Goal: Transaction & Acquisition: Purchase product/service

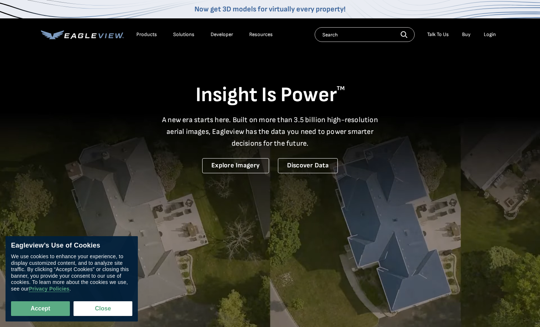
click at [492, 35] on div "Login" at bounding box center [489, 34] width 12 height 7
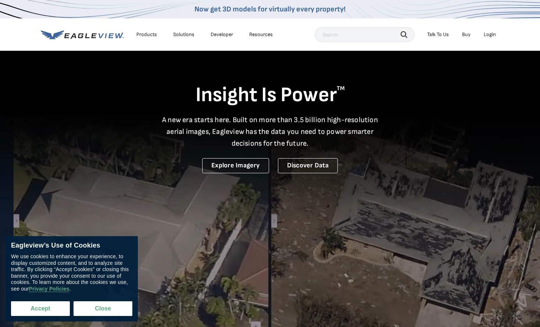
click at [49, 307] on button "Accept" at bounding box center [40, 308] width 59 height 15
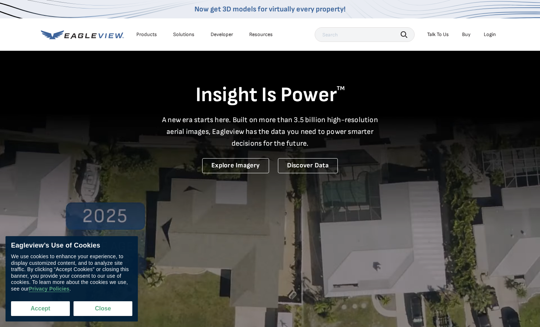
checkbox input "true"
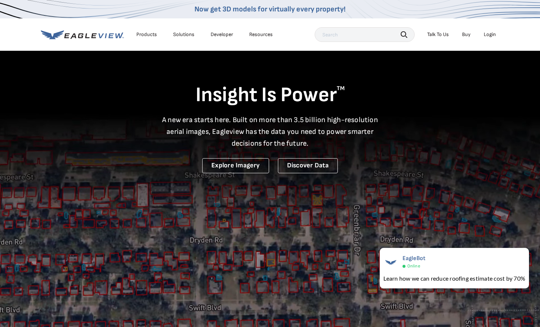
scroll to position [1, 0]
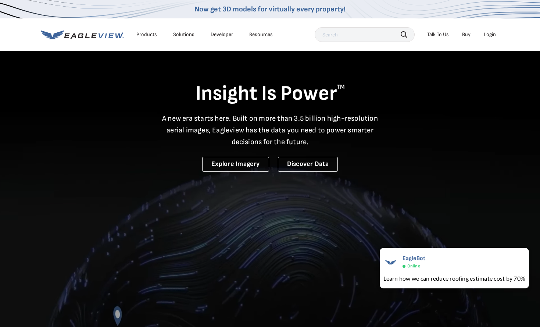
click at [490, 35] on div "Login" at bounding box center [489, 34] width 12 height 7
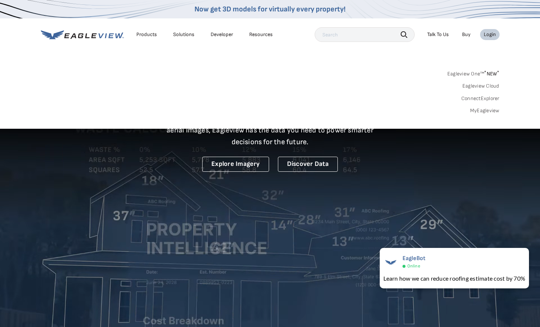
click at [491, 110] on link "MyEagleview" at bounding box center [484, 110] width 29 height 7
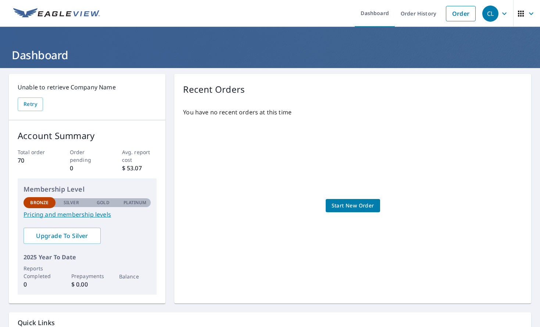
click at [353, 209] on span "Start New Order" at bounding box center [352, 205] width 43 height 9
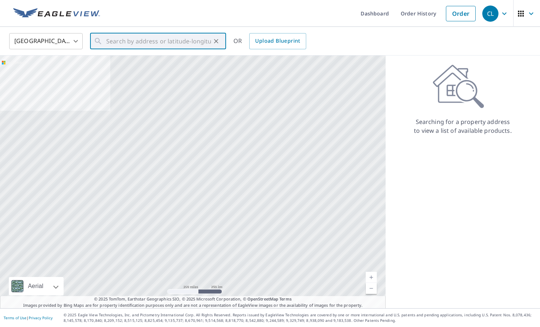
click at [151, 43] on input "text" at bounding box center [158, 41] width 105 height 21
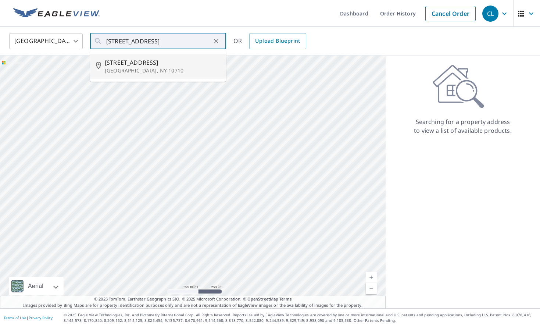
click at [130, 66] on span "[STREET_ADDRESS]" at bounding box center [162, 62] width 115 height 9
type input "[STREET_ADDRESS]"
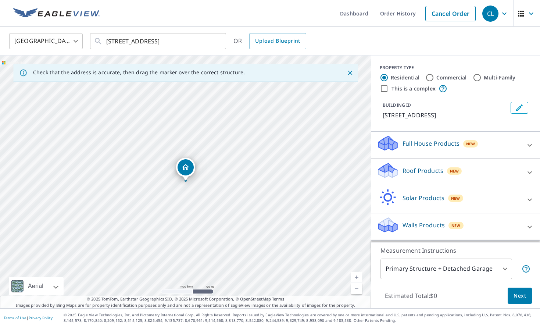
click at [473, 228] on div "Walls Products New" at bounding box center [449, 226] width 144 height 21
click at [530, 226] on icon at bounding box center [529, 226] width 4 height 3
click at [392, 224] on icon at bounding box center [387, 221] width 19 height 9
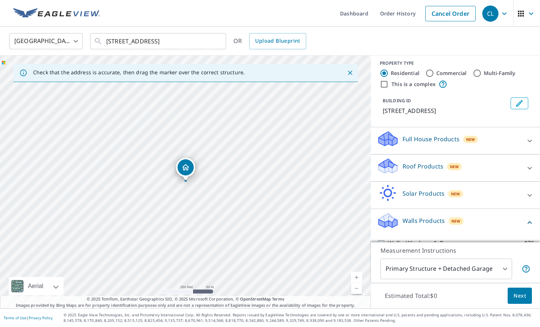
scroll to position [40, 0]
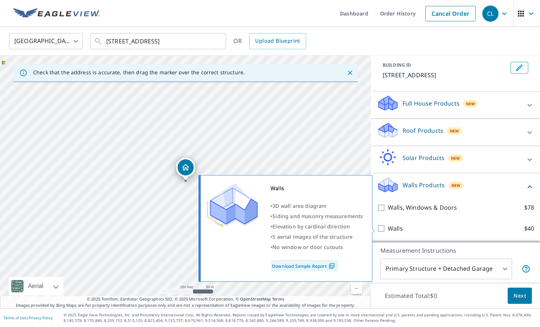
click at [381, 228] on input "Walls $40" at bounding box center [382, 228] width 11 height 9
checkbox input "true"
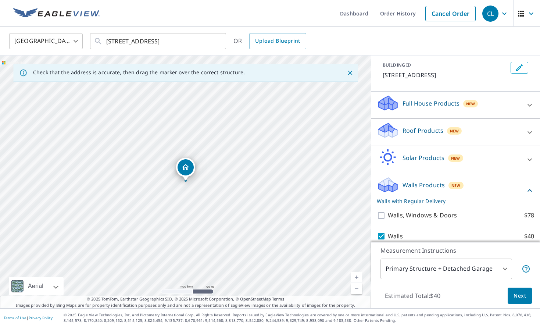
click at [527, 131] on icon at bounding box center [529, 132] width 9 height 9
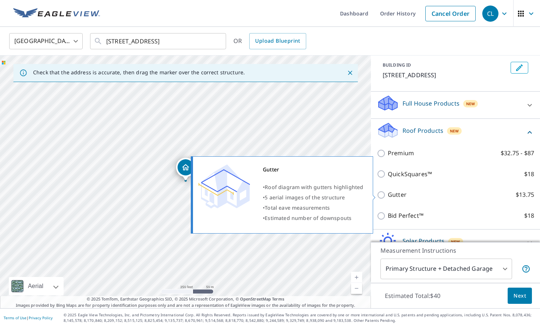
click at [382, 195] on input "Gutter $13.75" at bounding box center [382, 194] width 11 height 9
checkbox input "true"
checkbox input "false"
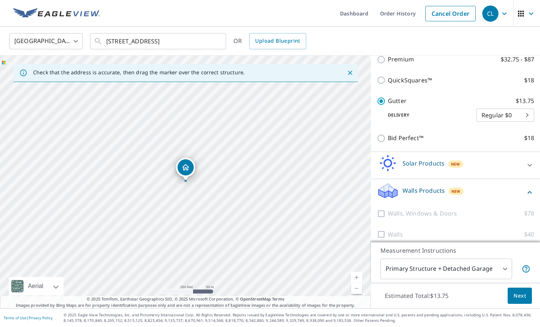
scroll to position [147, 0]
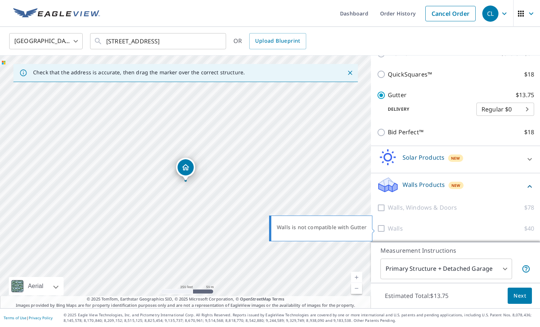
click at [381, 228] on div at bounding box center [382, 228] width 11 height 9
click at [529, 184] on icon at bounding box center [529, 186] width 9 height 9
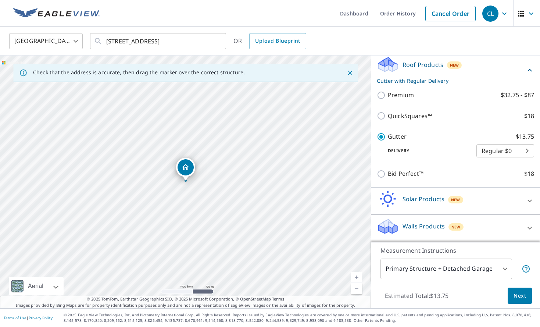
scroll to position [106, 0]
click at [530, 226] on icon at bounding box center [529, 227] width 9 height 9
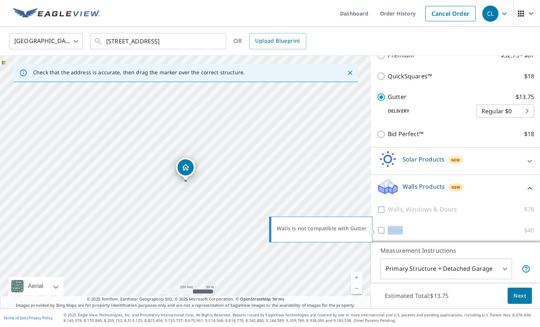
scroll to position [147, 0]
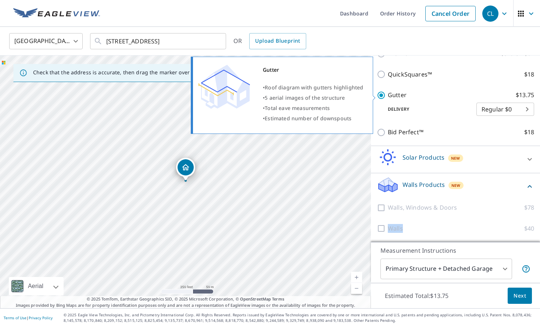
click at [380, 95] on input "Gutter $13.75" at bounding box center [382, 95] width 11 height 9
checkbox input "false"
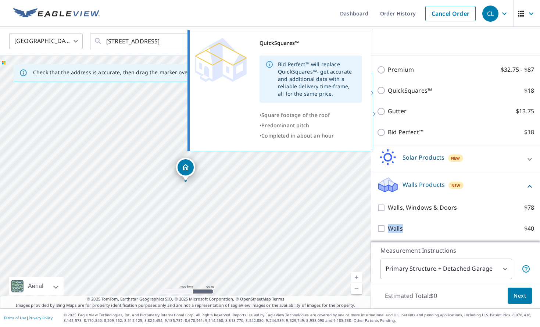
scroll to position [123, 0]
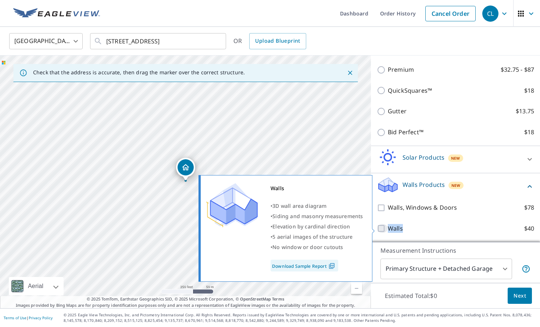
click at [382, 228] on input "Walls $40" at bounding box center [382, 228] width 11 height 9
checkbox input "true"
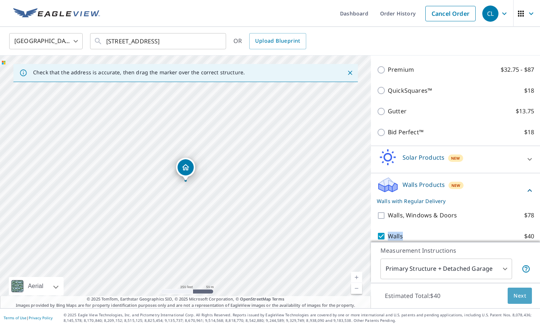
click at [521, 294] on span "Next" at bounding box center [519, 295] width 12 height 9
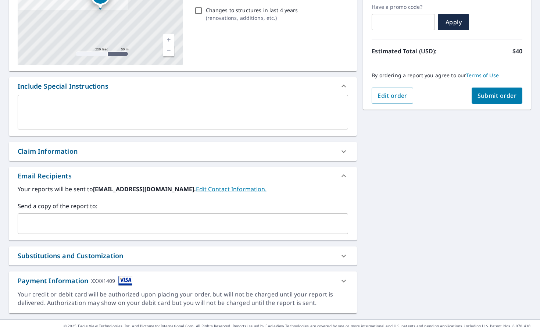
scroll to position [135, 0]
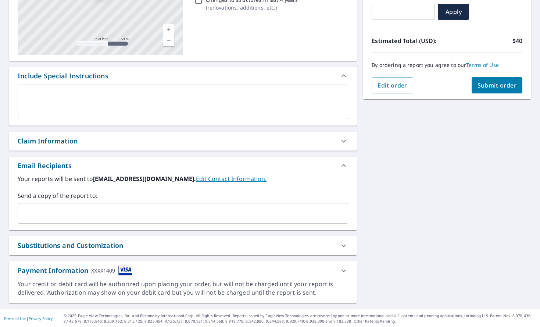
click at [343, 270] on icon at bounding box center [343, 270] width 9 height 9
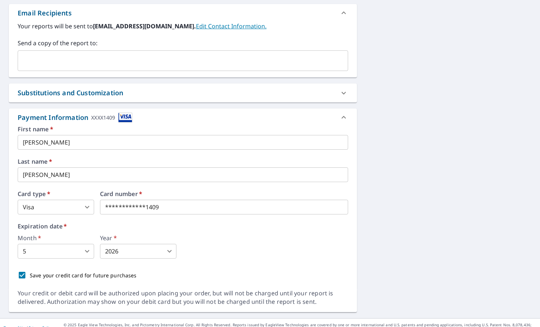
scroll to position [297, 0]
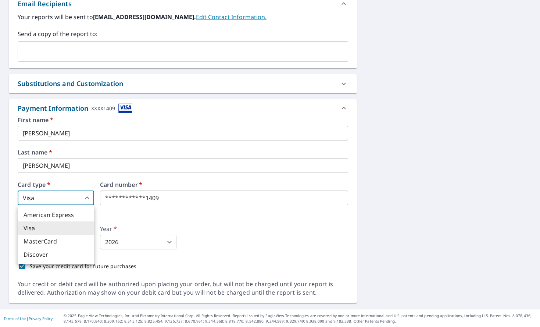
click at [86, 197] on body "CL CL Dashboard Order History Cancel Order CL Dashboard / Finalize Order Finali…" at bounding box center [270, 163] width 540 height 327
click at [76, 214] on li "American Express" at bounding box center [56, 214] width 76 height 13
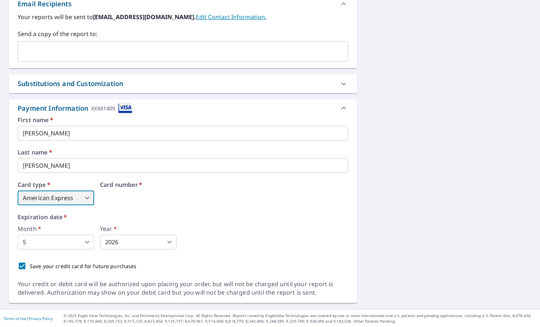
type input "1"
click at [86, 241] on body "CL CL Dashboard Order History Cancel Order CL Dashboard / Finalize Order Finali…" at bounding box center [270, 163] width 540 height 327
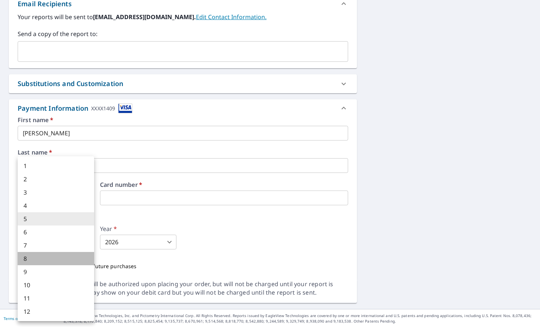
click at [51, 258] on li "8" at bounding box center [56, 258] width 76 height 13
type input "8"
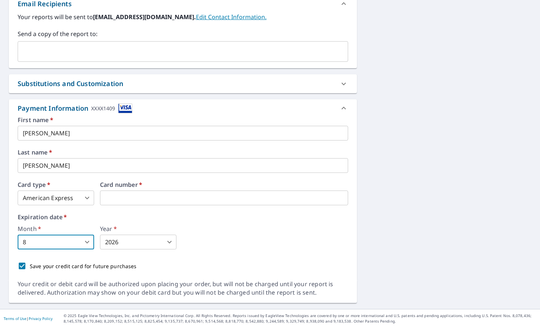
click at [171, 241] on body "CL CL Dashboard Order History Cancel Order CL Dashboard / Finalize Order Finali…" at bounding box center [270, 163] width 540 height 327
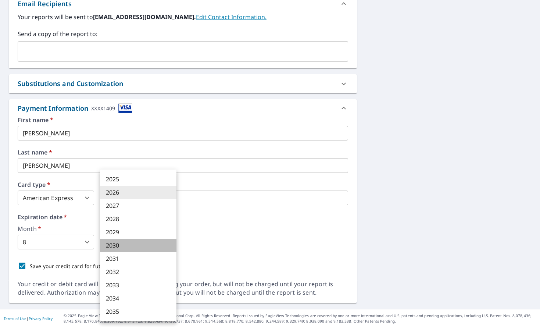
click at [151, 245] on li "2030" at bounding box center [138, 244] width 76 height 13
type input "2030"
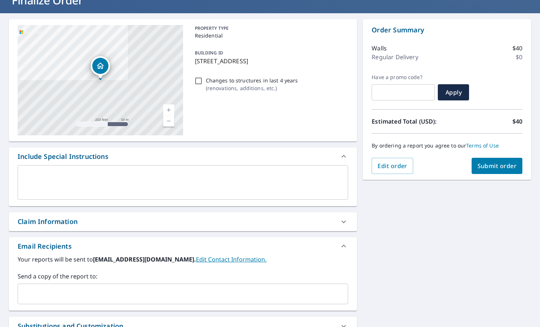
scroll to position [52, 0]
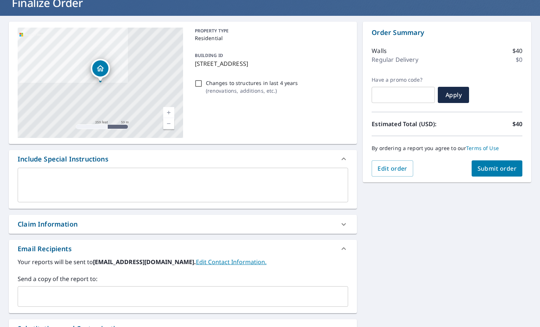
click at [496, 167] on span "Submit order" at bounding box center [496, 168] width 39 height 8
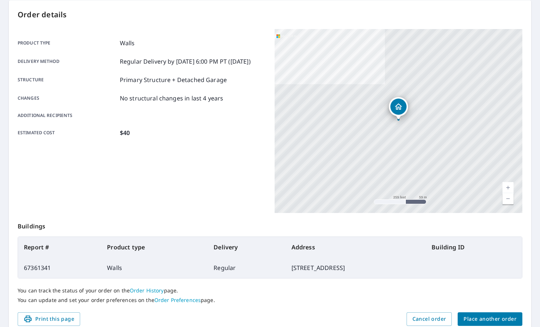
scroll to position [105, 0]
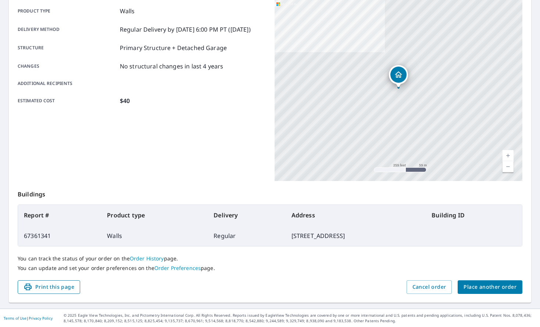
click at [52, 287] on span "Print this page" at bounding box center [49, 286] width 51 height 9
click at [65, 286] on span "Print this page" at bounding box center [49, 286] width 51 height 9
click at [494, 288] on span "Place another order" at bounding box center [489, 286] width 53 height 9
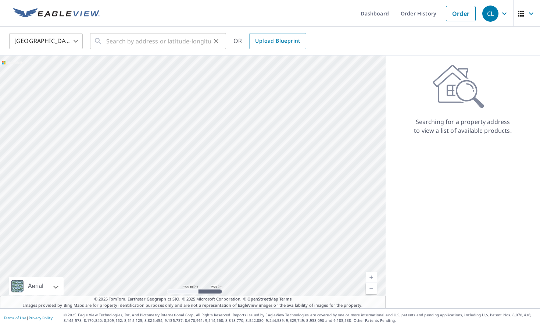
click at [134, 39] on input "text" at bounding box center [158, 41] width 105 height 21
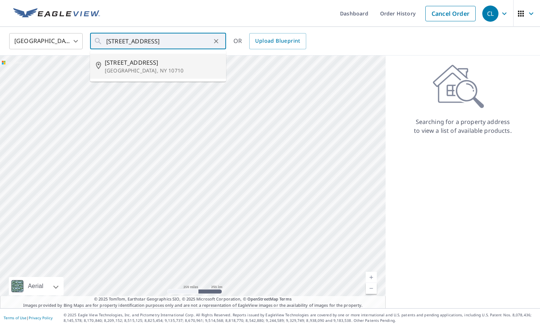
click at [122, 68] on p "Yonkers, NY 10710" at bounding box center [162, 70] width 115 height 7
type input "162 Mayfair Rd Yonkers, NY 10710"
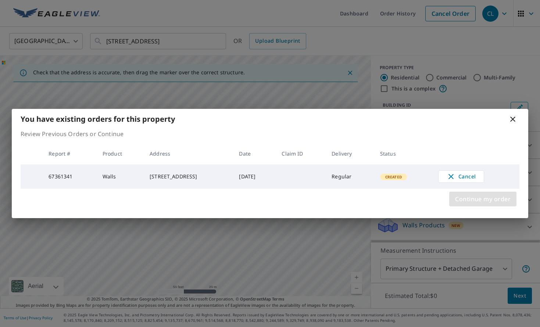
click at [475, 201] on span "Continue my order" at bounding box center [482, 199] width 55 height 10
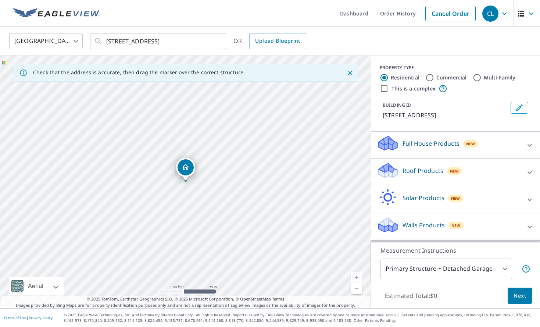
click at [413, 172] on p "Roof Products" at bounding box center [422, 170] width 41 height 9
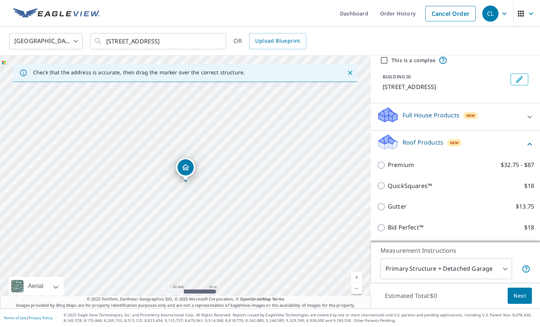
scroll to position [30, 0]
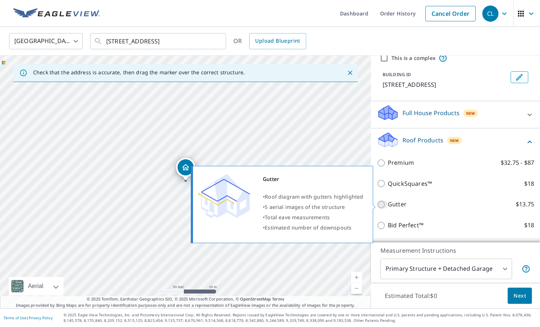
click at [381, 203] on input "Gutter $13.75" at bounding box center [382, 204] width 11 height 9
checkbox input "true"
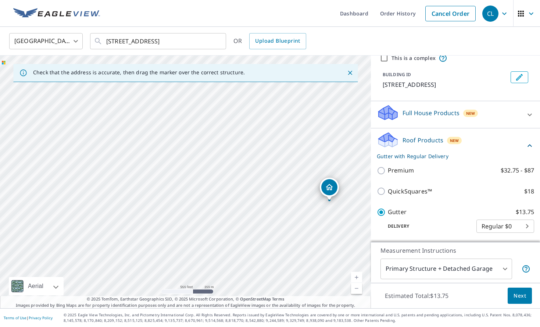
click at [523, 295] on span "Next" at bounding box center [519, 295] width 12 height 9
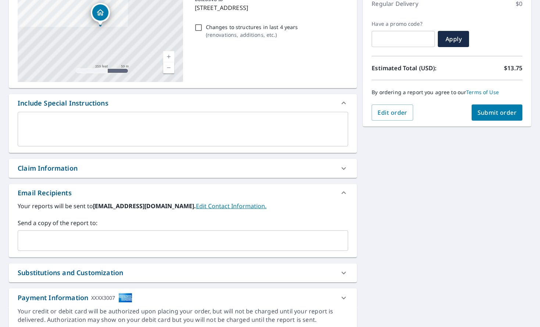
scroll to position [135, 0]
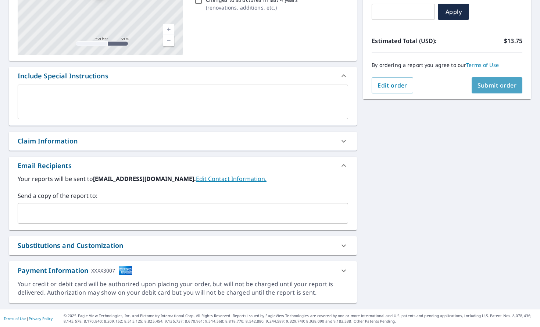
click at [502, 87] on span "Submit order" at bounding box center [496, 85] width 39 height 8
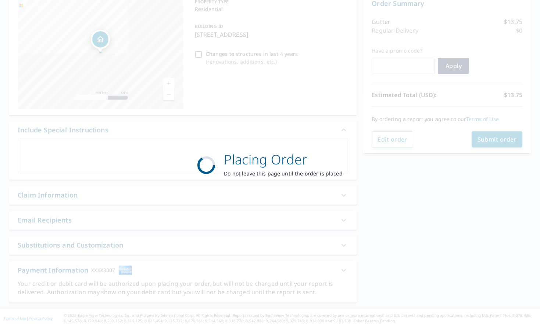
scroll to position [81, 0]
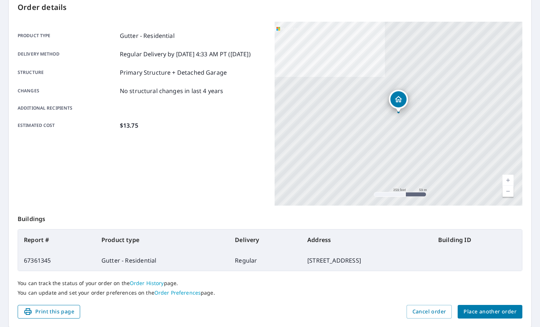
click at [57, 312] on span "Print this page" at bounding box center [49, 311] width 51 height 9
